Goal: Information Seeking & Learning: Understand process/instructions

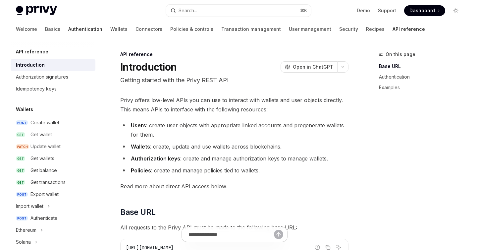
click at [68, 30] on link "Authentication" at bounding box center [85, 29] width 34 height 16
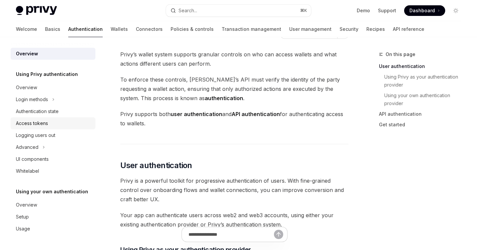
scroll to position [20, 0]
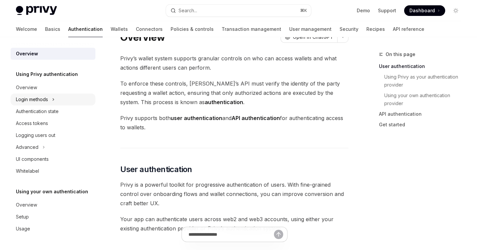
click at [34, 97] on div "Login methods" at bounding box center [32, 99] width 32 height 8
type textarea "*"
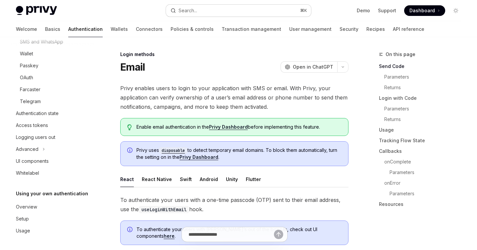
click at [222, 12] on button "Search... ⌘ K" at bounding box center [238, 11] width 145 height 12
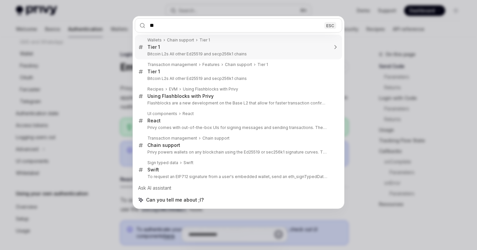
type input "*"
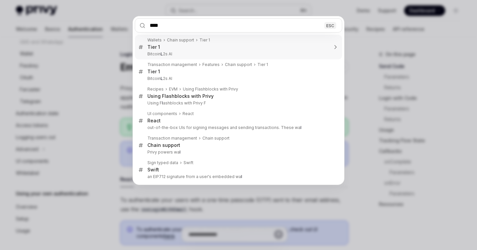
type input "*****"
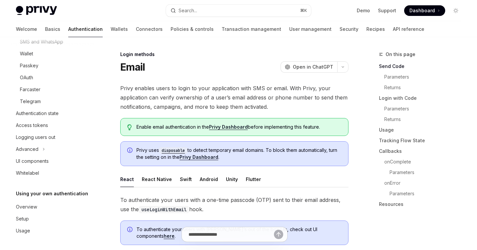
type textarea "*"
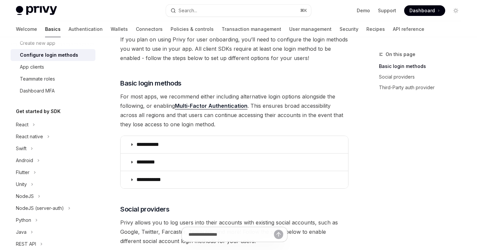
scroll to position [51, 0]
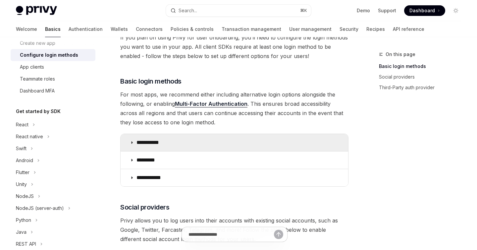
click at [147, 150] on summary "**********" at bounding box center [234, 142] width 227 height 17
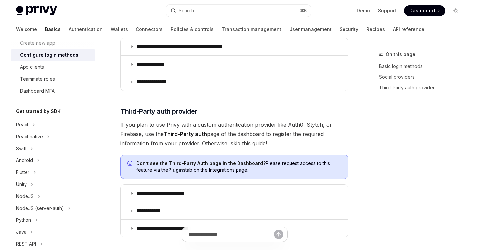
scroll to position [543, 0]
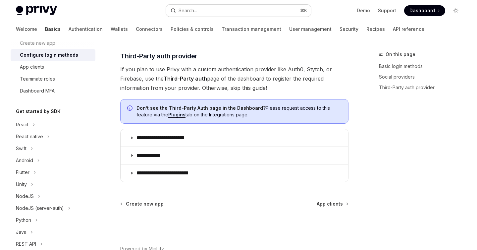
click at [200, 15] on button "Search... ⌘ K" at bounding box center [238, 11] width 145 height 12
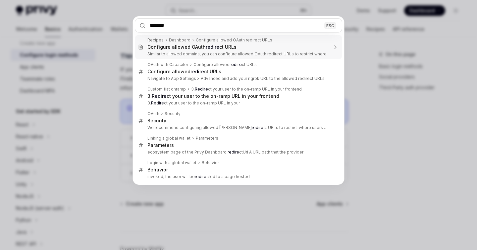
type input "********"
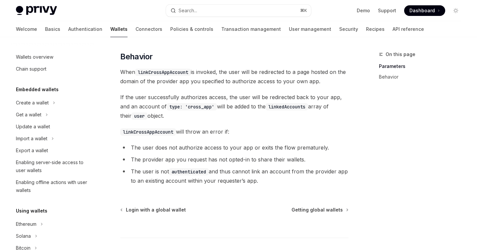
scroll to position [277, 0]
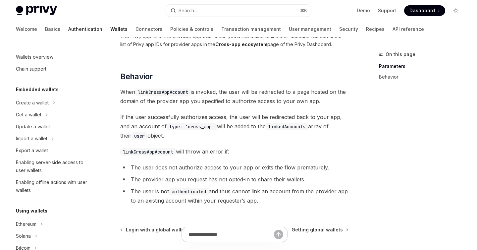
click at [68, 26] on link "Authentication" at bounding box center [85, 29] width 34 height 16
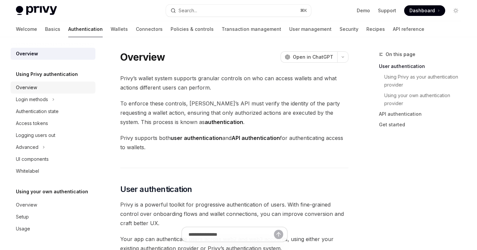
click at [32, 85] on div "Overview" at bounding box center [26, 87] width 21 height 8
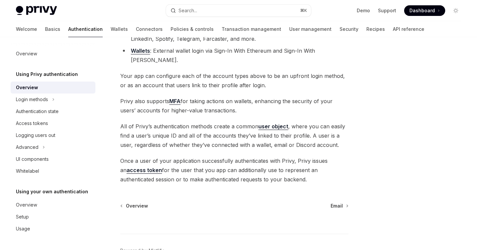
scroll to position [151, 0]
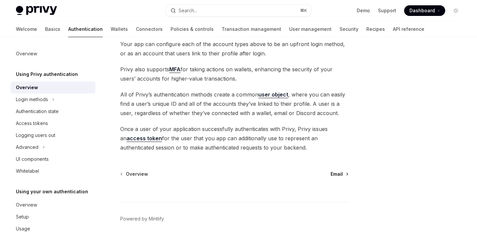
click at [344, 171] on link "Email" at bounding box center [338, 174] width 17 height 7
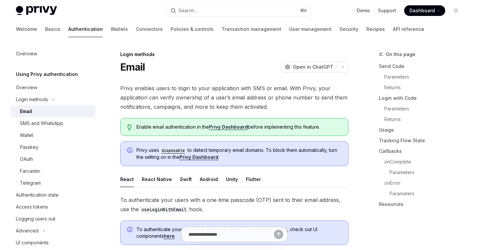
type textarea "*"
click at [418, 13] on span "Dashboard" at bounding box center [421, 10] width 25 height 7
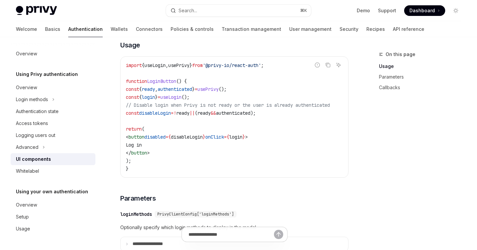
scroll to position [440, 0]
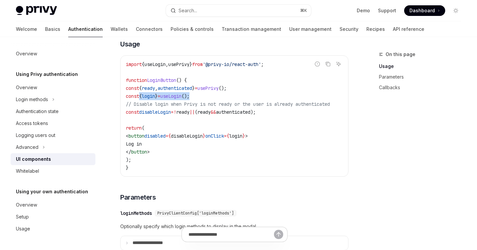
drag, startPoint x: 220, startPoint y: 100, endPoint x: 138, endPoint y: 100, distance: 81.8
click at [138, 100] on code "import { useLogin , usePrivy } from '@privy-io/react-auth' ; function LoginButt…" at bounding box center [236, 115] width 220 height 111
click at [136, 99] on span "const" at bounding box center [132, 96] width 13 height 6
click at [137, 99] on span "const" at bounding box center [132, 96] width 13 height 6
drag, startPoint x: 136, startPoint y: 100, endPoint x: 220, endPoint y: 102, distance: 83.8
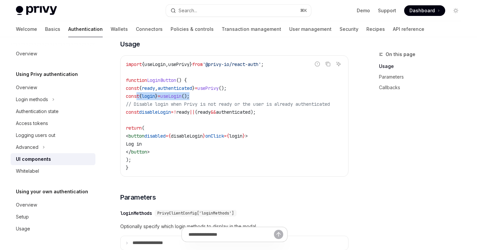
click at [220, 102] on code "import { useLogin , usePrivy } from '@privy-io/react-auth' ; function LoginButt…" at bounding box center [236, 115] width 220 height 111
copy span "const { login } = useLogin ();"
click at [262, 89] on code "import { useLogin , usePrivy } from '@privy-io/react-auth' ; function LoginButt…" at bounding box center [236, 115] width 220 height 111
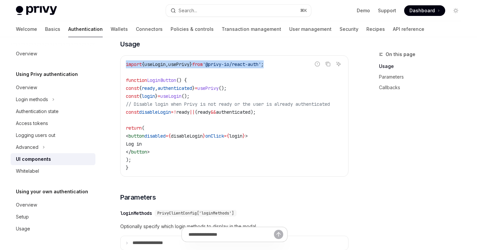
drag, startPoint x: 292, startPoint y: 65, endPoint x: 114, endPoint y: 70, distance: 178.2
click at [114, 70] on div "Using Privy authentication UI components OpenAI Open in ChatGPT OpenAI Open in …" at bounding box center [172, 217] width 355 height 1214
copy span "import { useLogin , usePrivy } from '@privy-io/react-auth' ;"
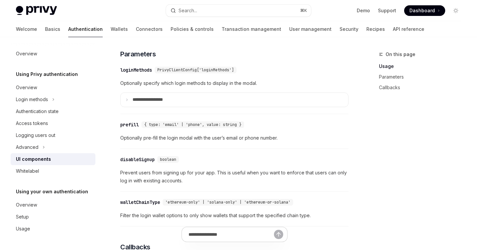
scroll to position [578, 0]
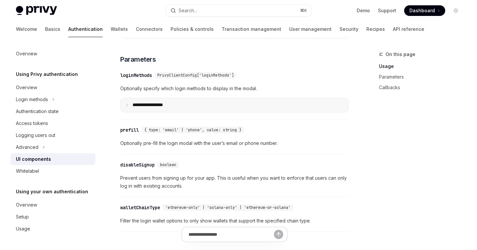
click at [166, 108] on p "**********" at bounding box center [155, 105] width 46 height 6
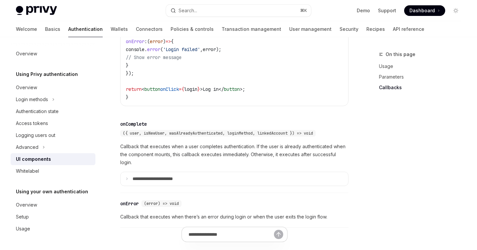
scroll to position [1308, 0]
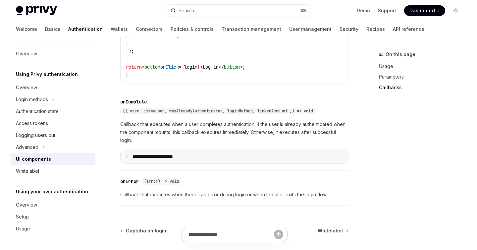
click at [177, 159] on summary "**********" at bounding box center [234, 157] width 227 height 14
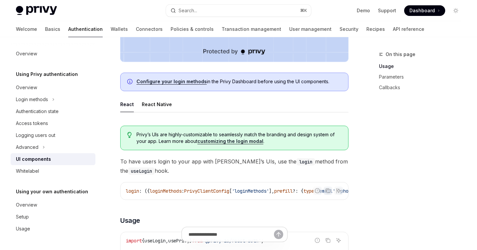
scroll to position [286, 0]
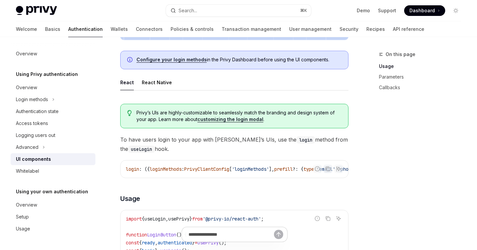
click at [211, 119] on link "customizing the login modal" at bounding box center [230, 119] width 66 height 6
type textarea "*"
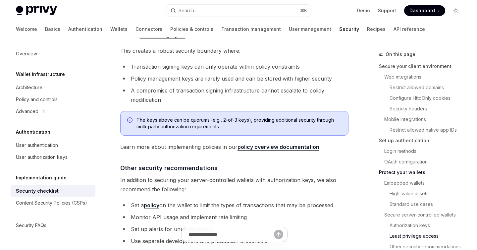
scroll to position [1548, 0]
